Goal: Information Seeking & Learning: Learn about a topic

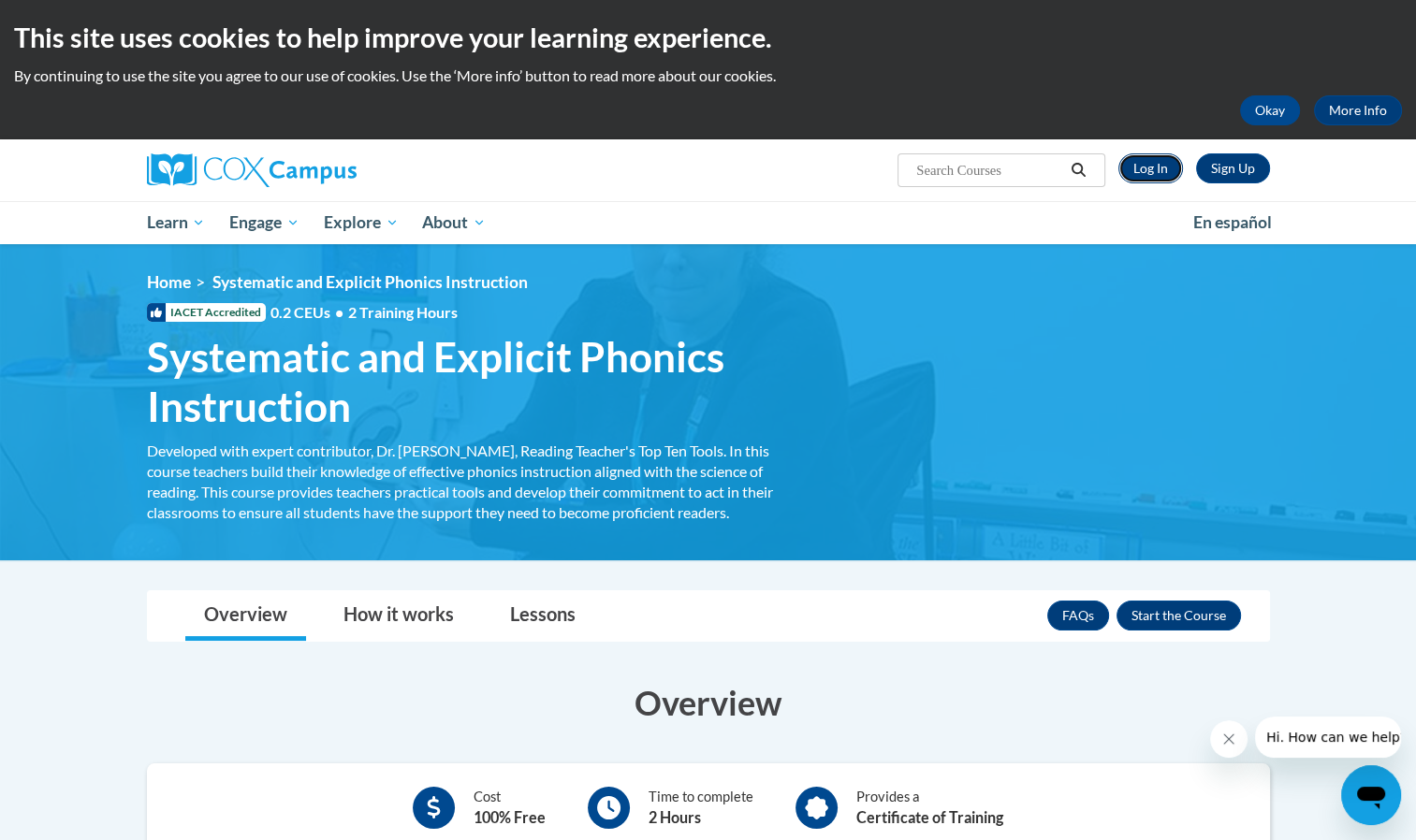
click at [1162, 168] on link "Log In" at bounding box center [1151, 169] width 65 height 30
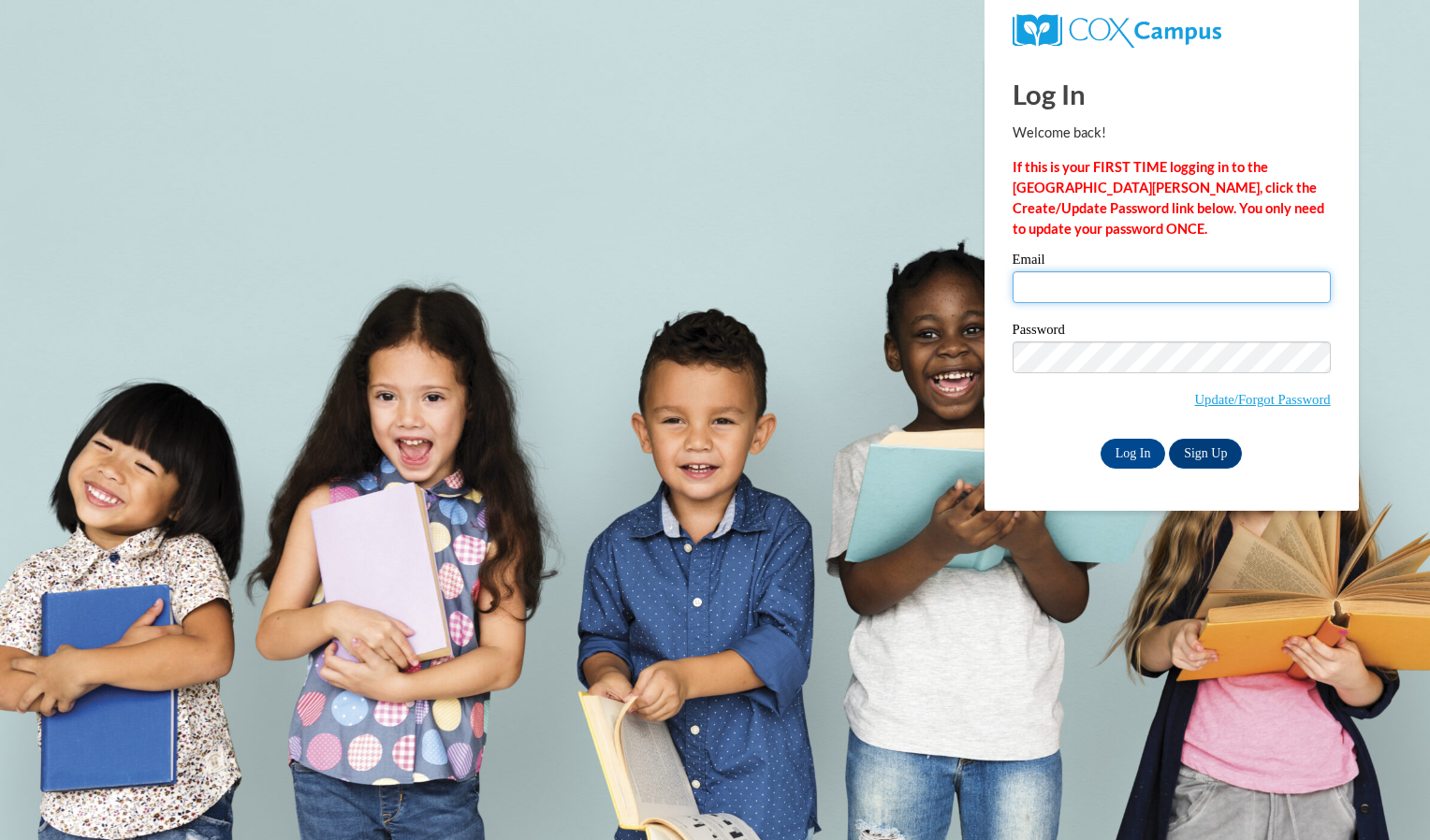
click at [1058, 283] on input "Email" at bounding box center [1172, 288] width 318 height 32
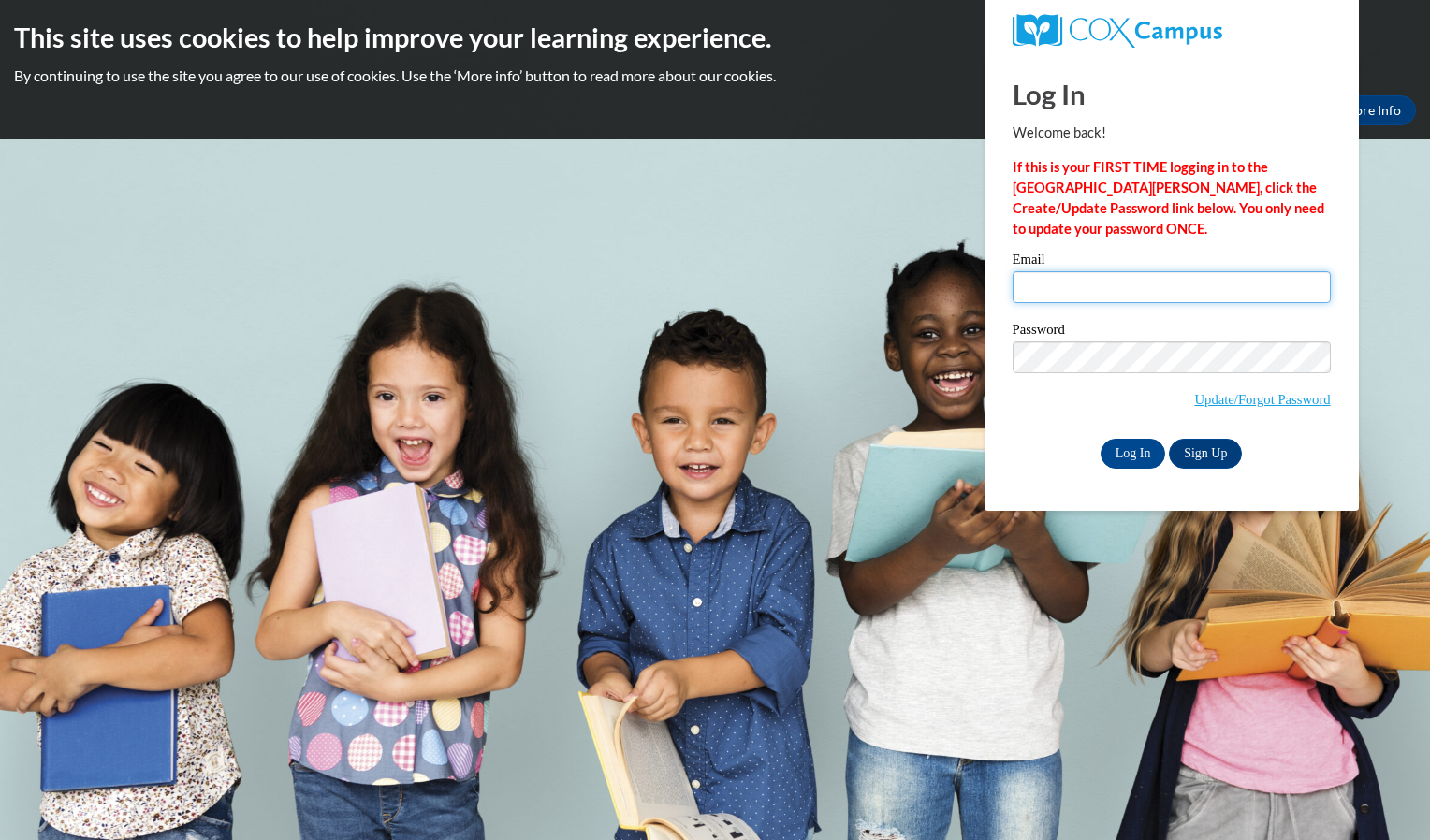
type input "bclar9652@ung.edu"
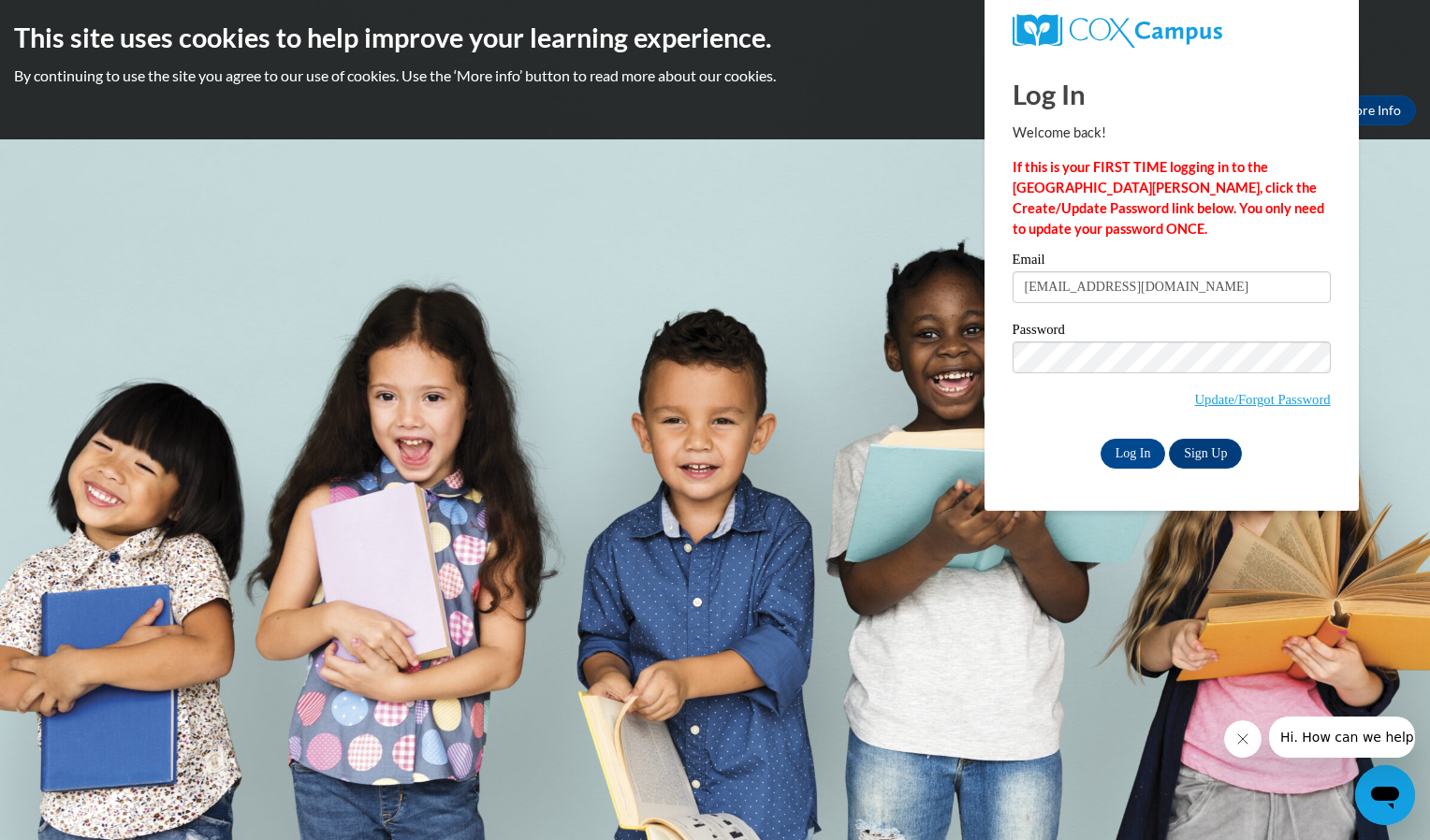
click at [1127, 433] on div "Email bclar9652@ung.edu Password Update/Forgot Password Log In Sign Up OR" at bounding box center [1172, 360] width 318 height 215
click at [1127, 450] on input "Log In" at bounding box center [1133, 454] width 66 height 30
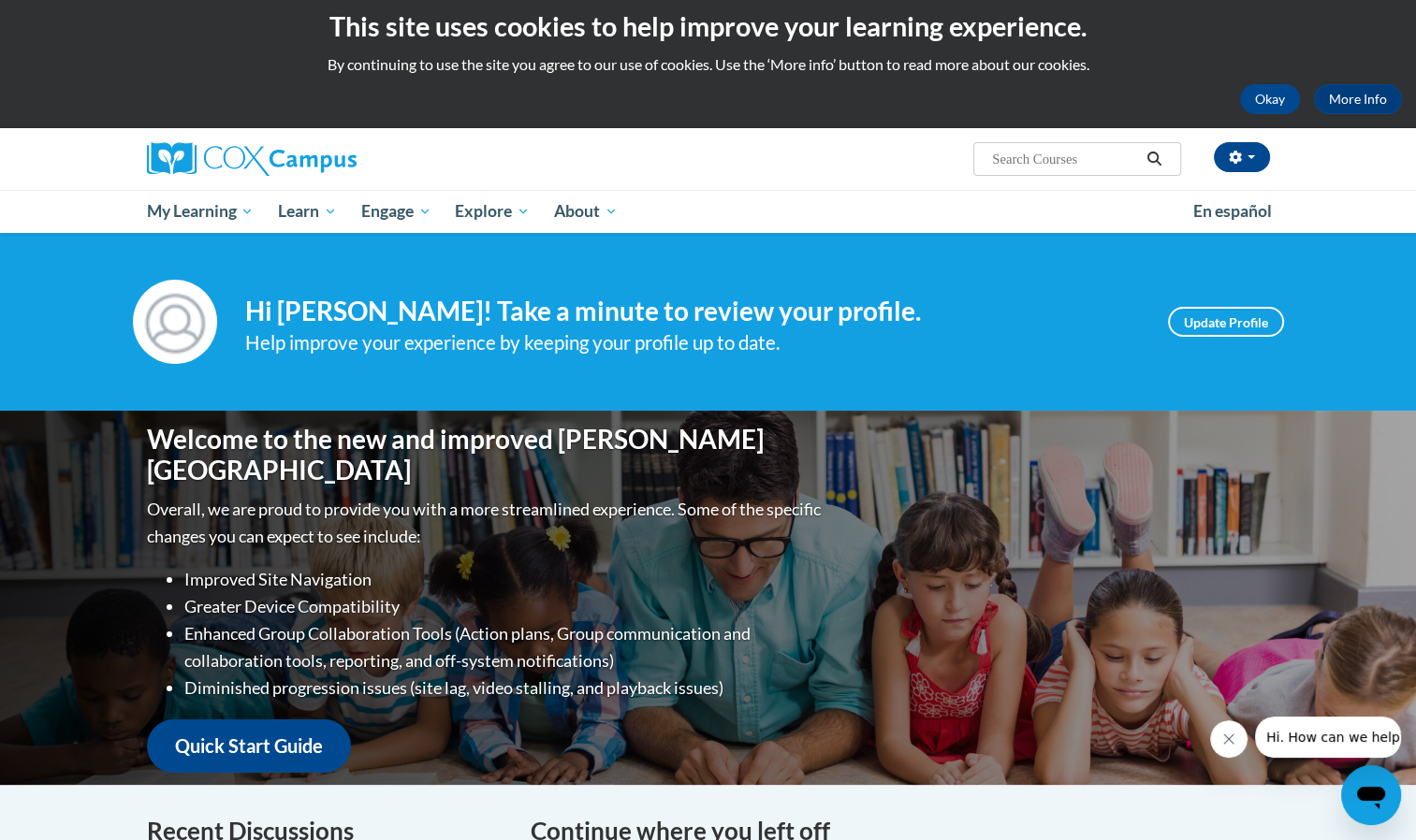
scroll to position [13, 0]
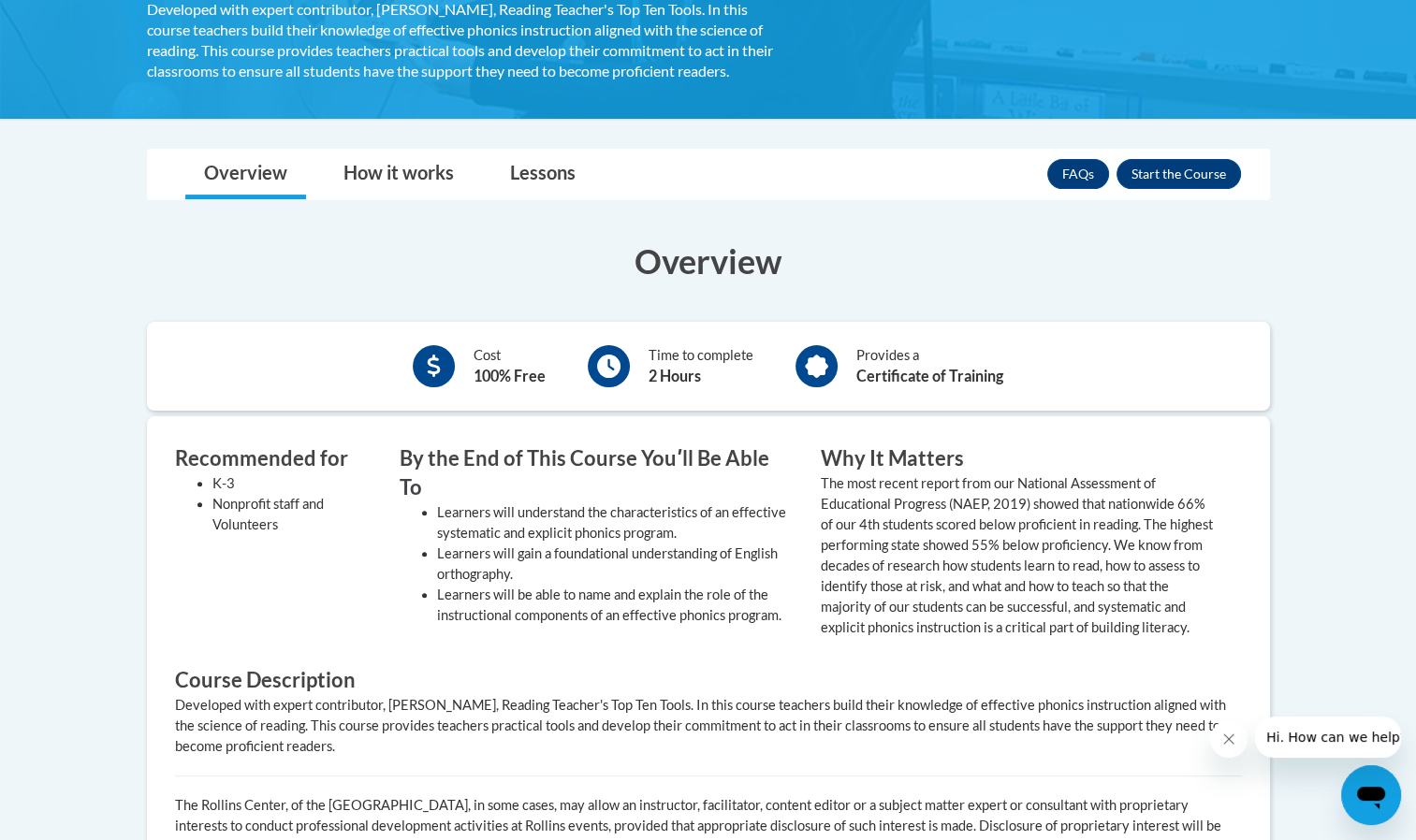
scroll to position [441, 0]
click at [1167, 171] on button "Enroll" at bounding box center [1179, 175] width 124 height 30
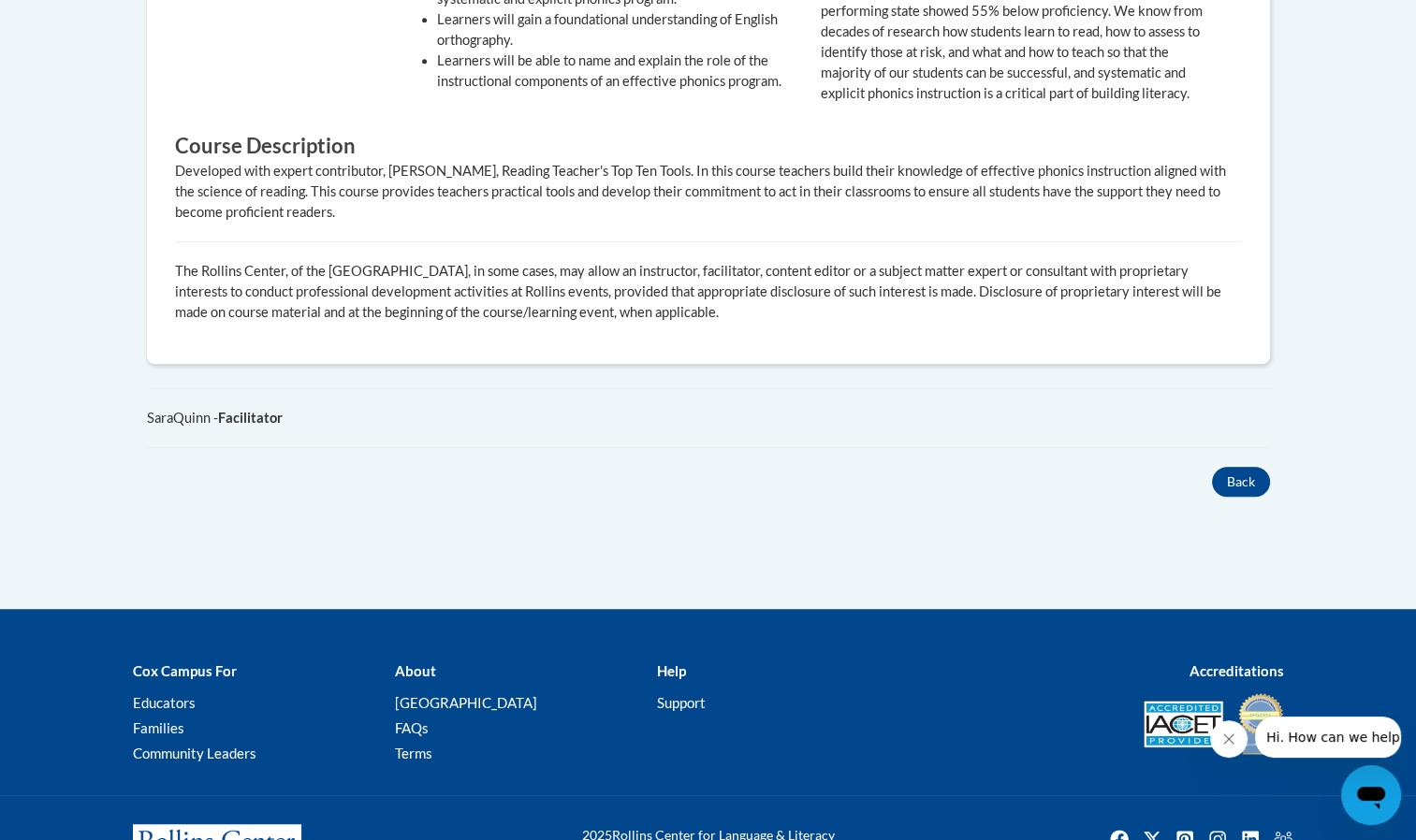
scroll to position [1013, 0]
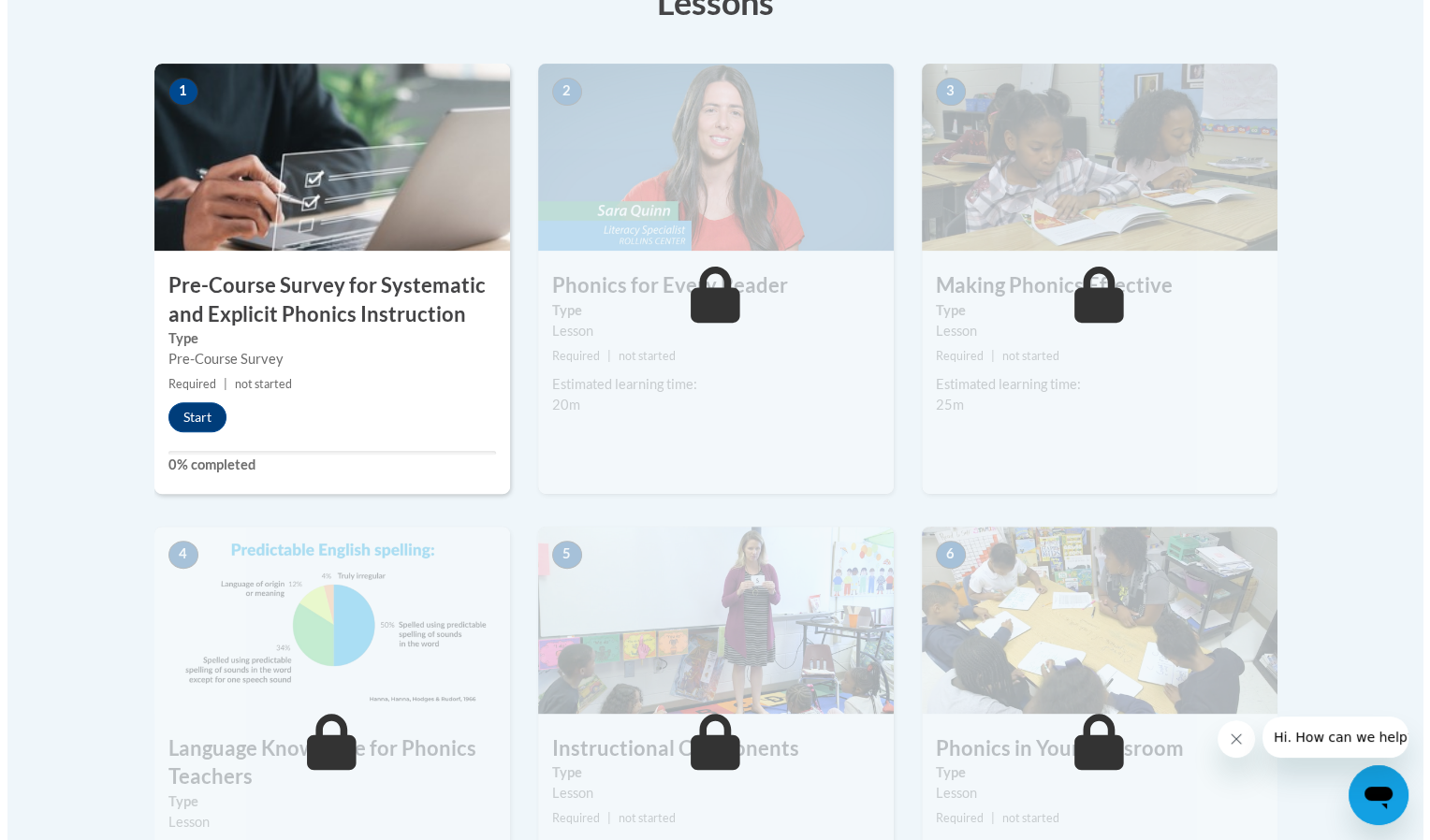
scroll to position [561, 0]
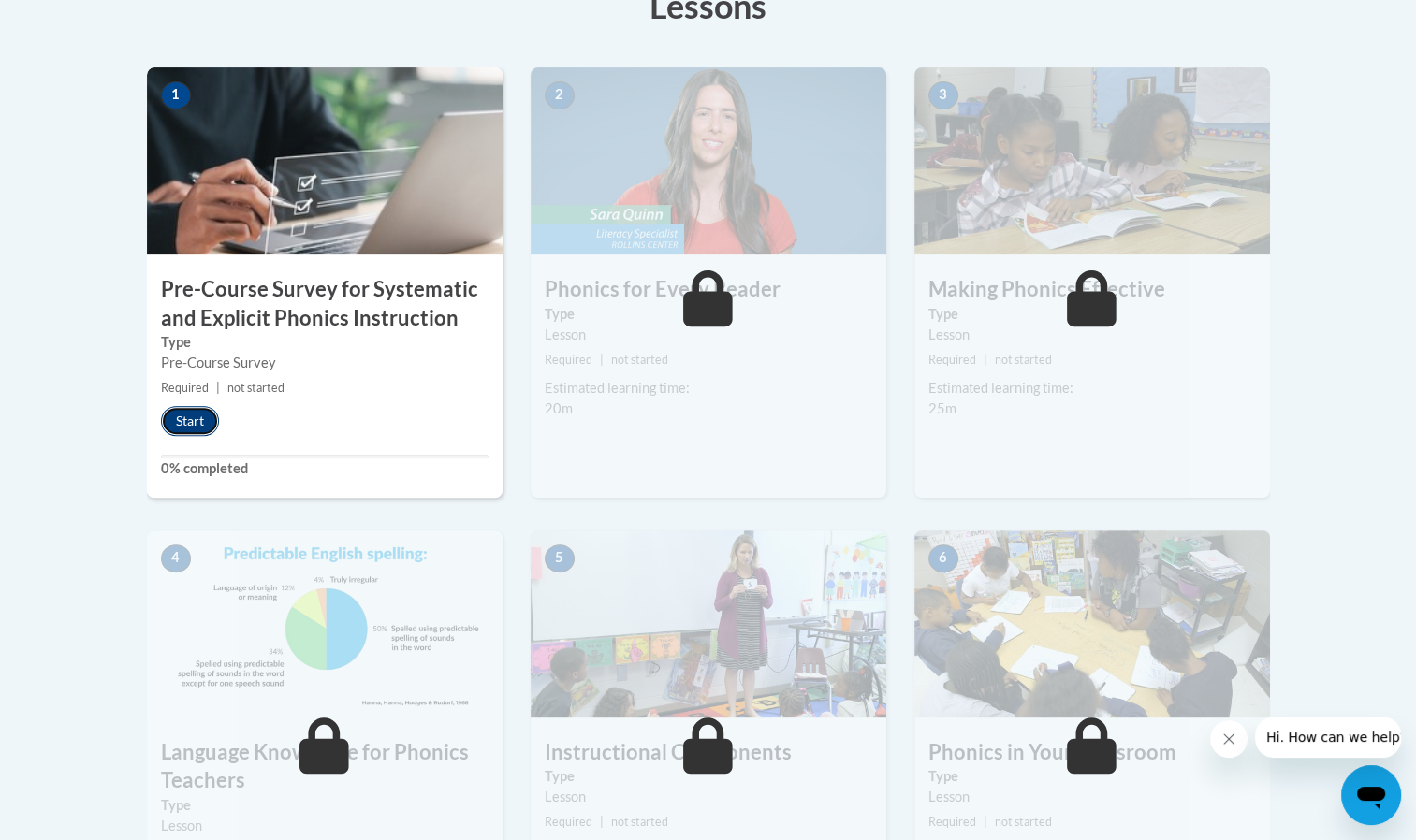
click at [207, 422] on button "Start" at bounding box center [190, 421] width 58 height 30
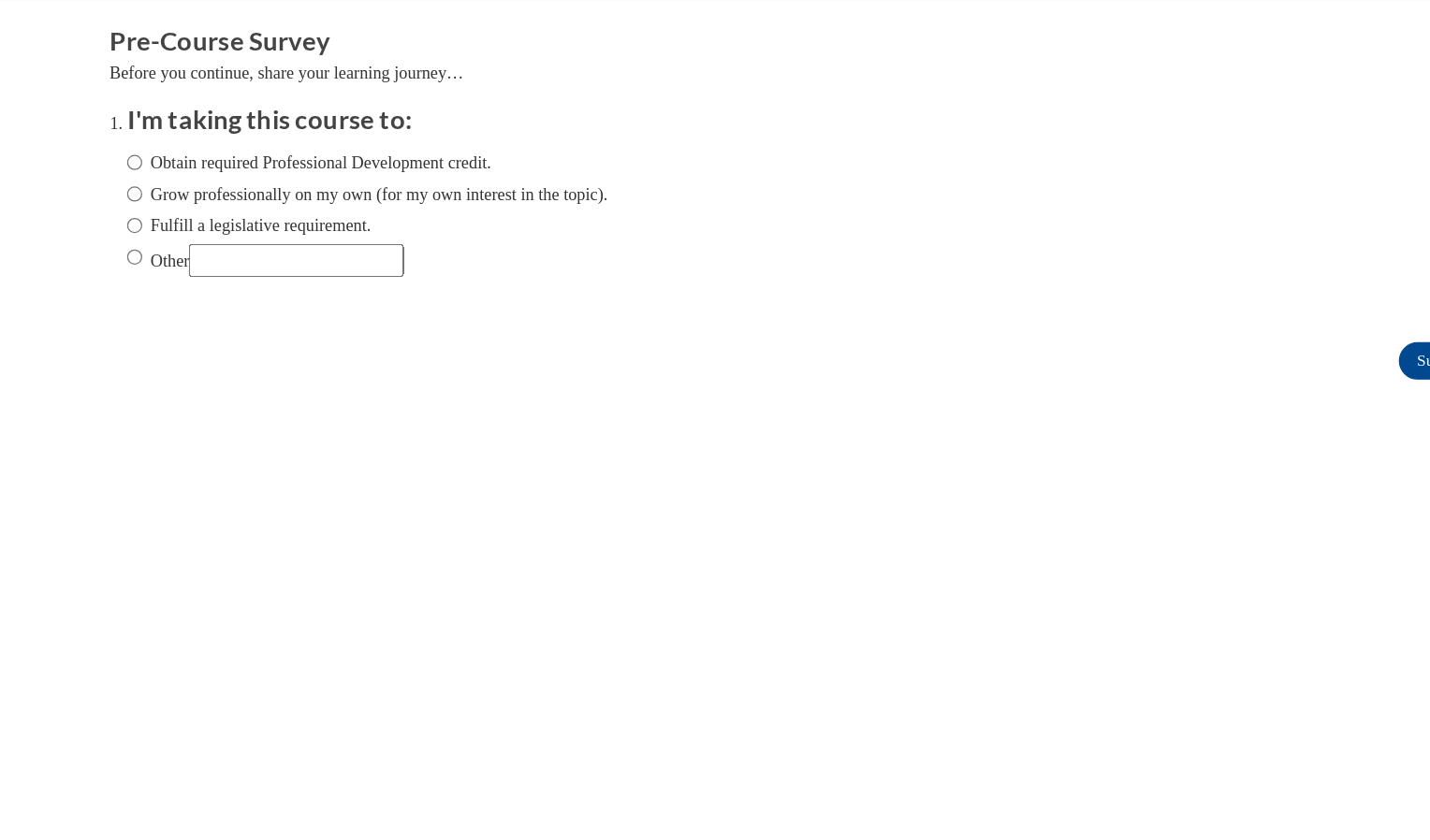
click at [128, 198] on label "Other" at bounding box center [201, 209] width 222 height 27
click at [102, 198] on input "Other" at bounding box center [96, 206] width 12 height 21
radio input "true"
click at [177, 211] on input "Other" at bounding box center [225, 209] width 172 height 27
type input "College course"
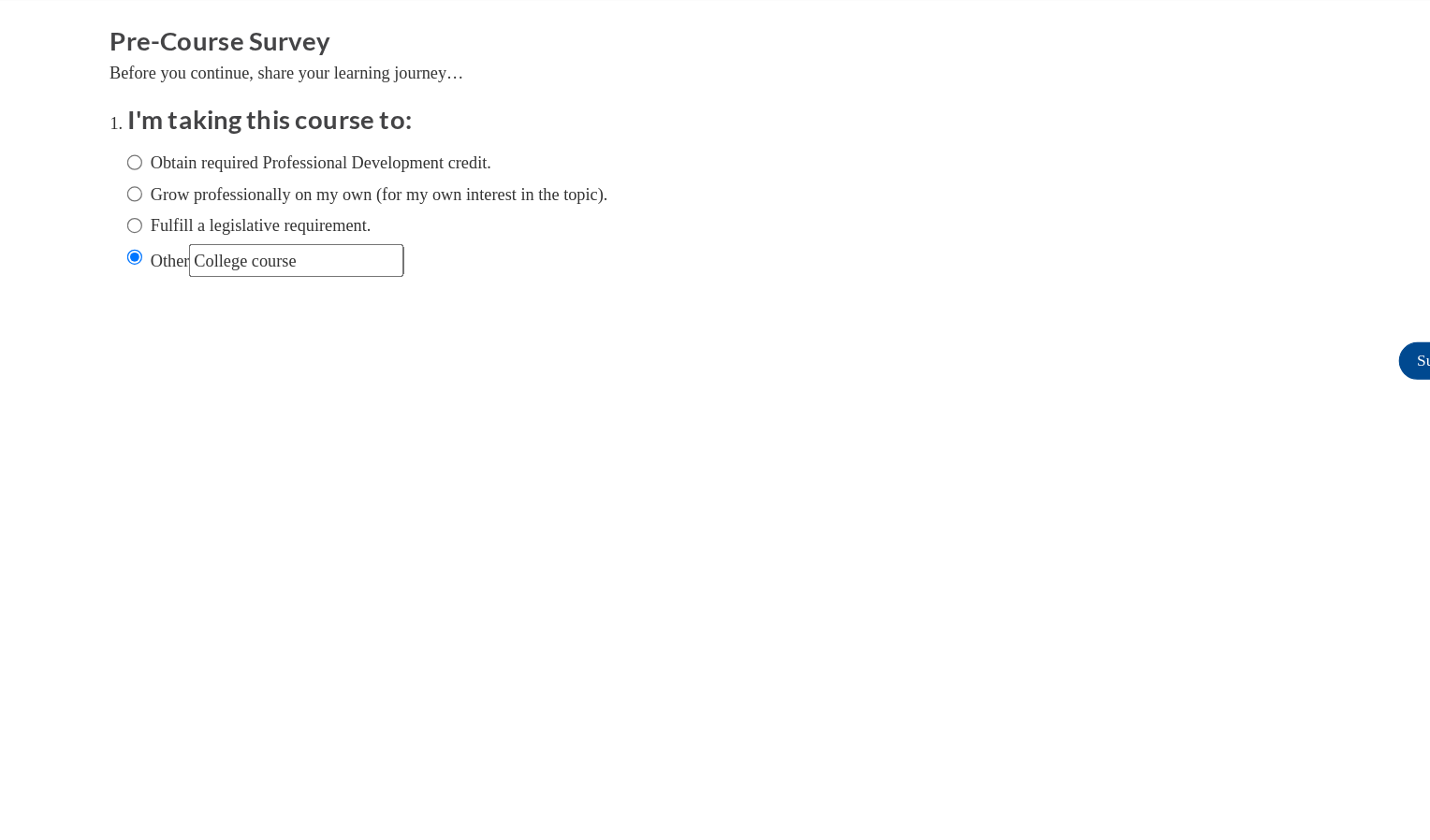
click at [213, 314] on form "Pre-Course Survey Before you continue, share your learning journey… I'm taking …" at bounding box center [651, 171] width 1151 height 305
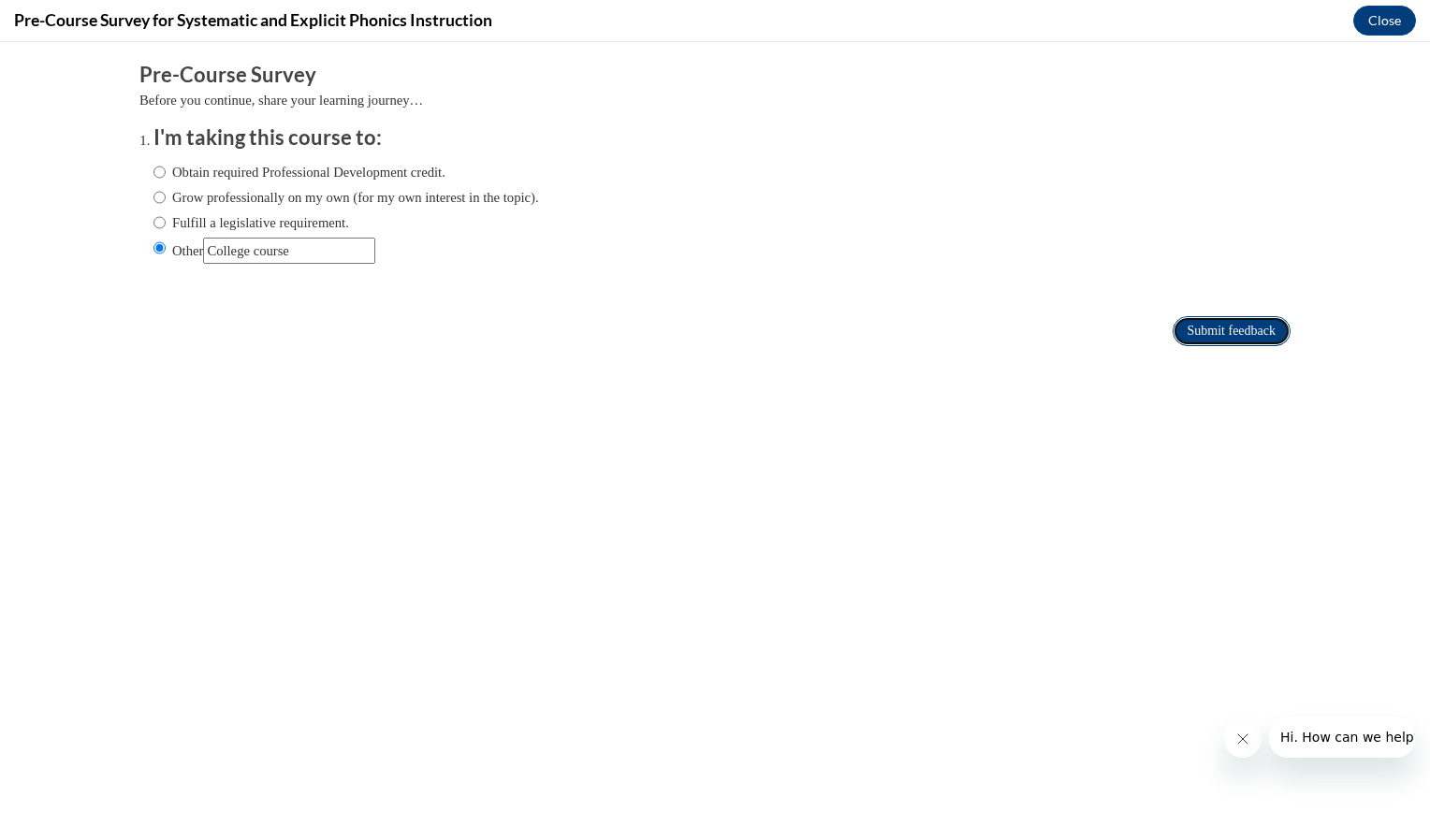
click at [1209, 317] on input "Submit feedback" at bounding box center [1232, 331] width 118 height 30
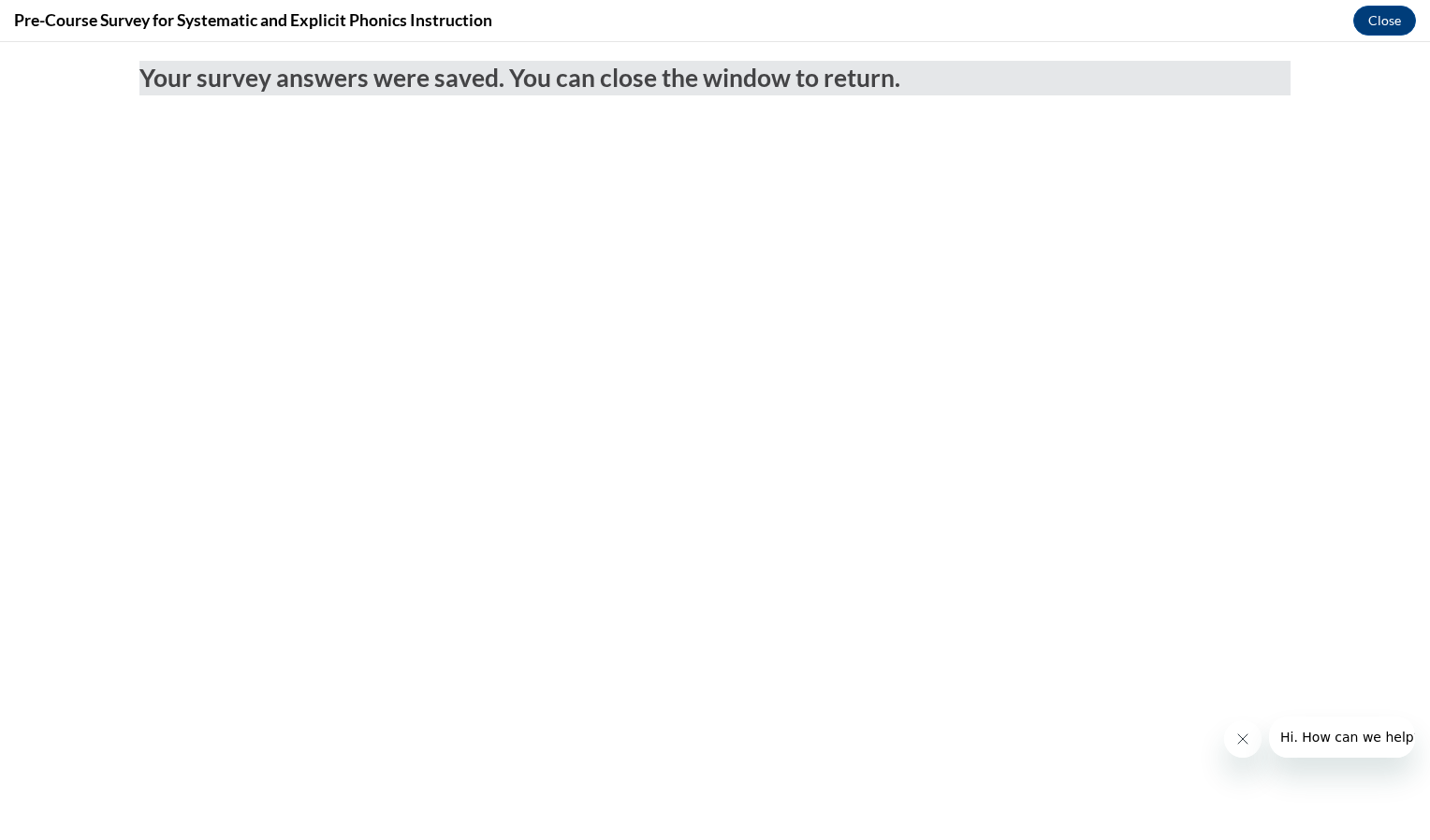
scroll to position [0, 0]
click at [1399, 11] on button "Close" at bounding box center [1384, 21] width 63 height 30
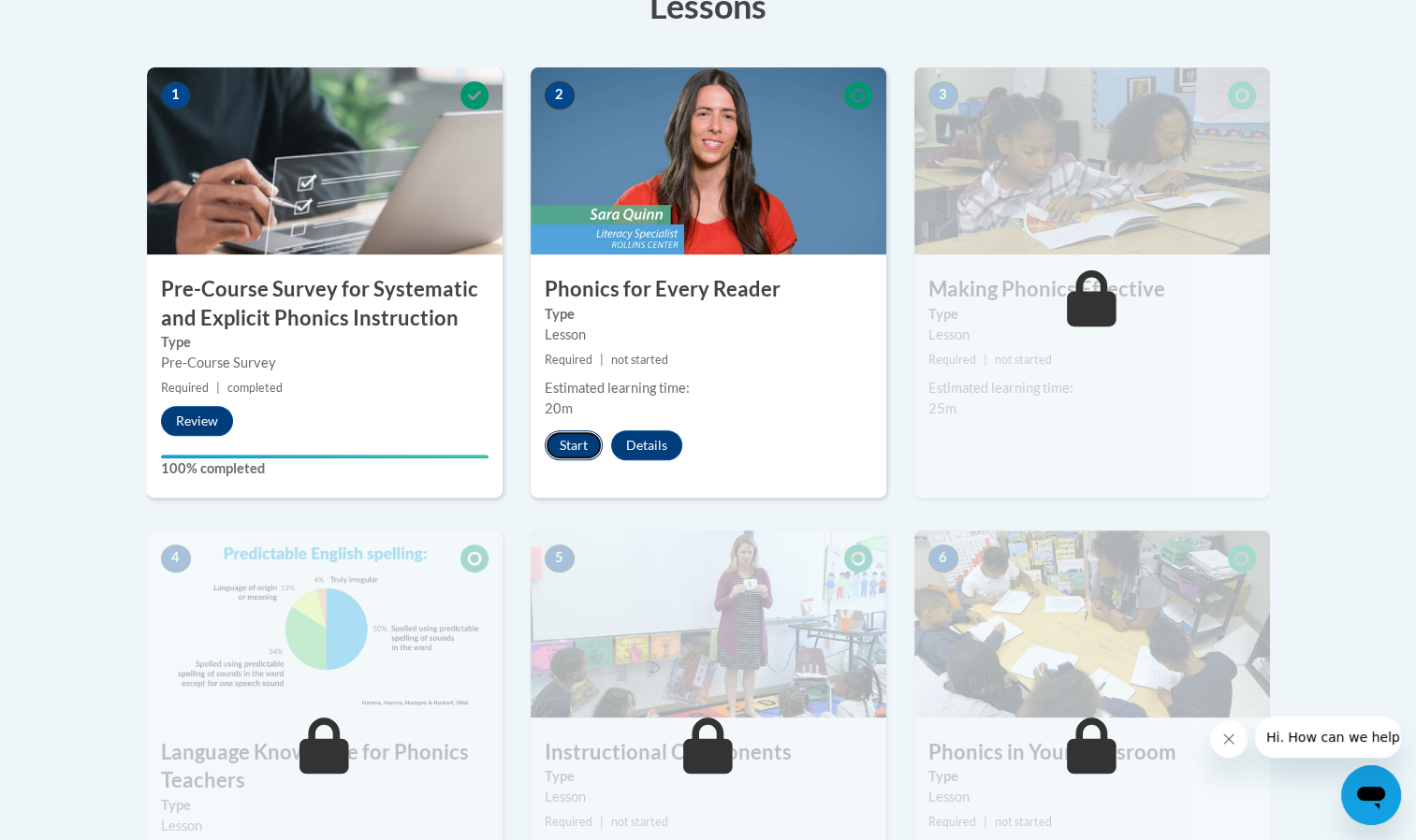
click at [565, 451] on button "Start" at bounding box center [574, 445] width 58 height 30
